Goal: Task Accomplishment & Management: Manage account settings

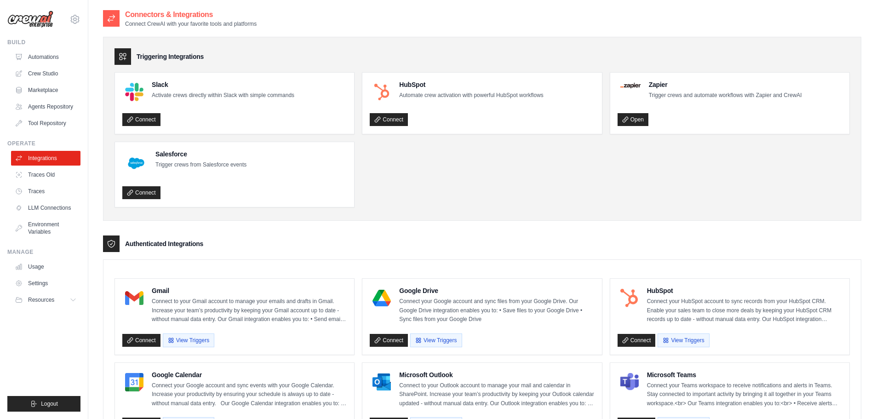
click at [38, 19] on img at bounding box center [30, 19] width 46 height 17
click at [72, 19] on icon at bounding box center [74, 19] width 11 height 11
click at [85, 38] on div "[PERSON_NAME][EMAIL_ADDRESS][DOMAIN_NAME]" at bounding box center [113, 35] width 73 height 9
click at [31, 21] on img at bounding box center [30, 19] width 46 height 17
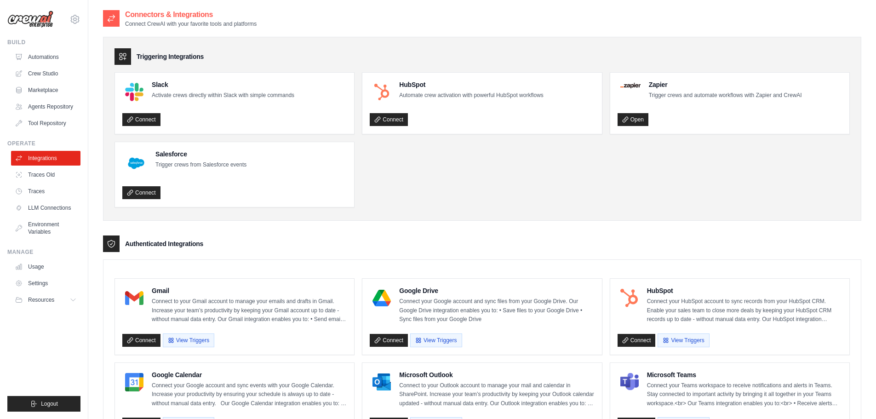
click at [31, 21] on img at bounding box center [30, 19] width 46 height 17
click at [34, 403] on icon "submit" at bounding box center [33, 403] width 7 height 7
click at [57, 403] on span "Logout" at bounding box center [49, 403] width 17 height 7
